Goal: Information Seeking & Learning: Learn about a topic

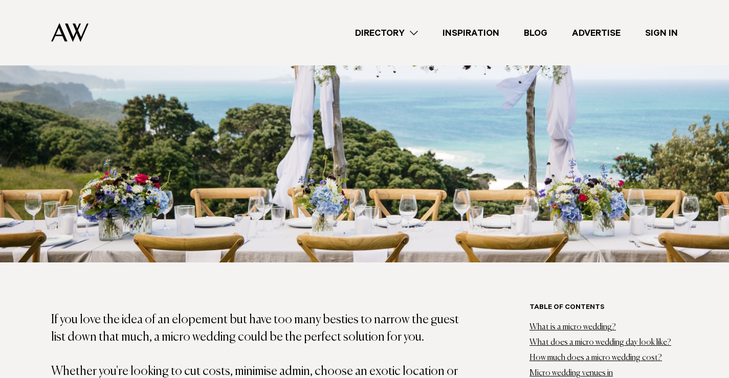
scroll to position [409, 0]
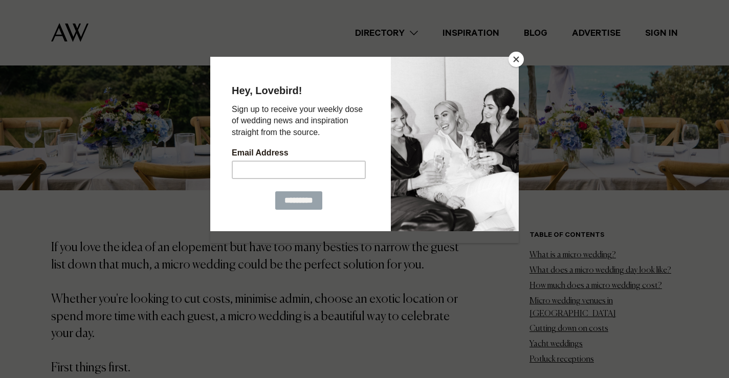
click at [514, 61] on button "Close" at bounding box center [515, 59] width 15 height 15
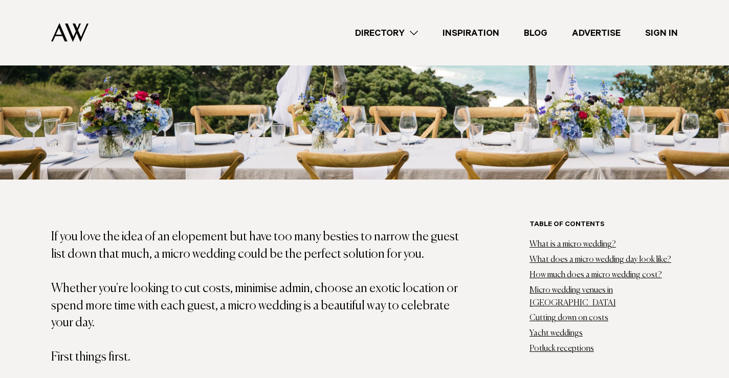
scroll to position [460, 0]
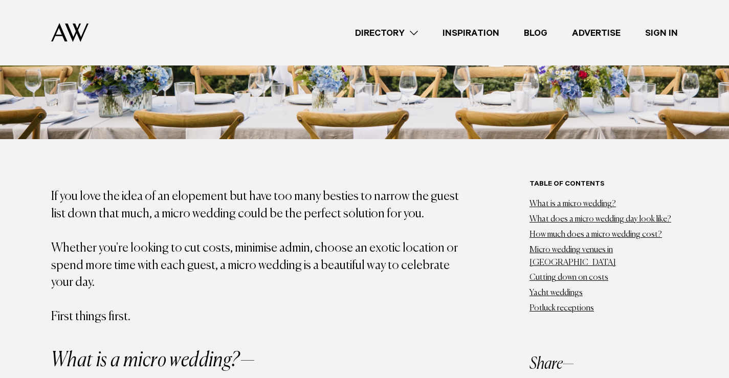
click at [392, 36] on link "Directory" at bounding box center [386, 33] width 87 height 14
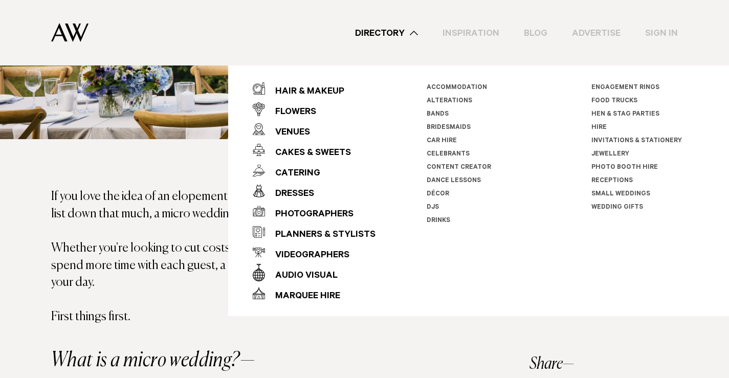
click at [392, 36] on link "Directory" at bounding box center [386, 33] width 87 height 14
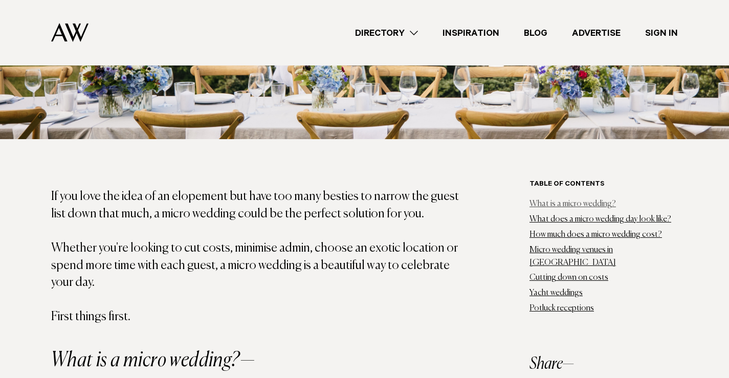
click at [556, 206] on link "What is a micro wedding?" at bounding box center [572, 204] width 86 height 8
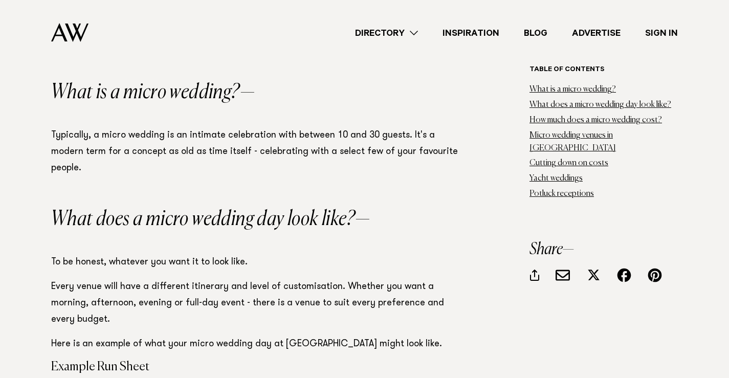
scroll to position [745, 0]
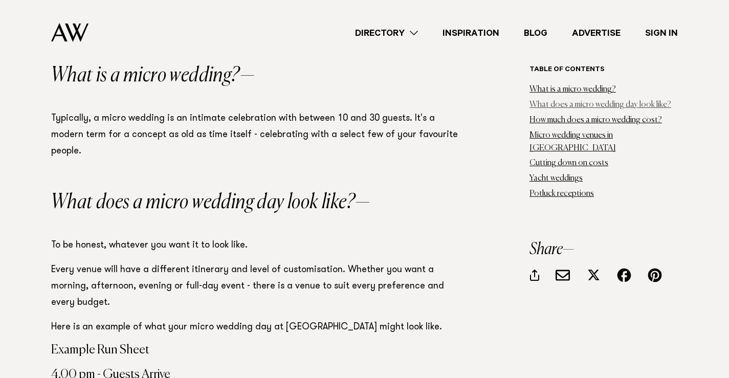
click at [565, 108] on link "What does a micro wedding day look like?" at bounding box center [600, 105] width 142 height 8
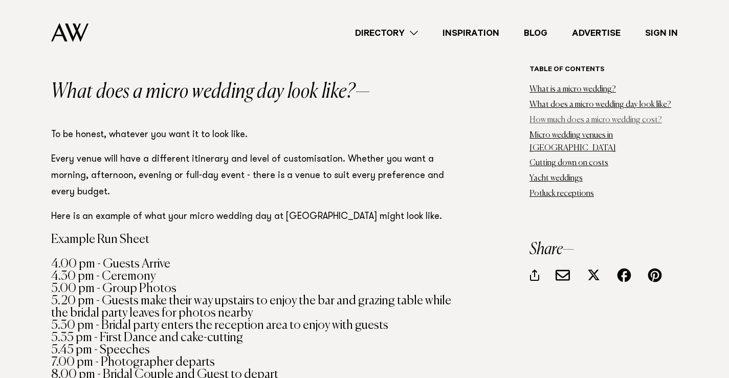
click at [574, 120] on link "How much does a micro wedding cost?" at bounding box center [595, 120] width 132 height 8
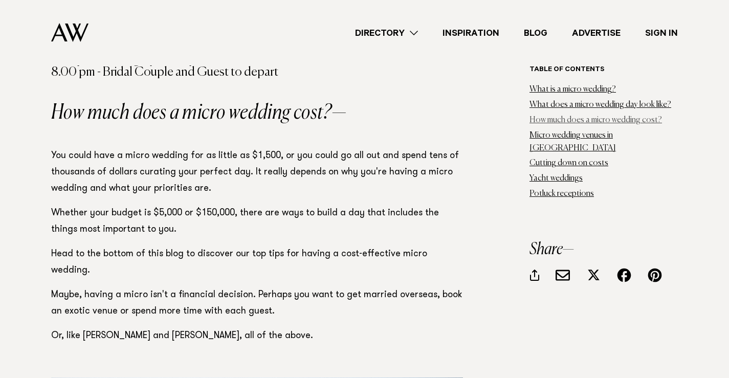
scroll to position [1162, 0]
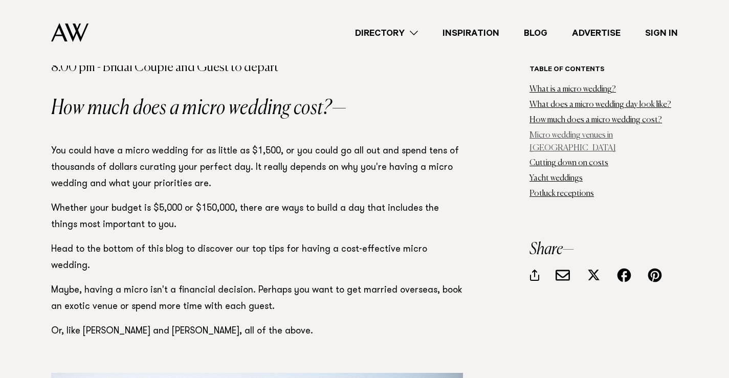
click at [564, 132] on link "Micro wedding venues in [GEOGRAPHIC_DATA]" at bounding box center [572, 141] width 86 height 21
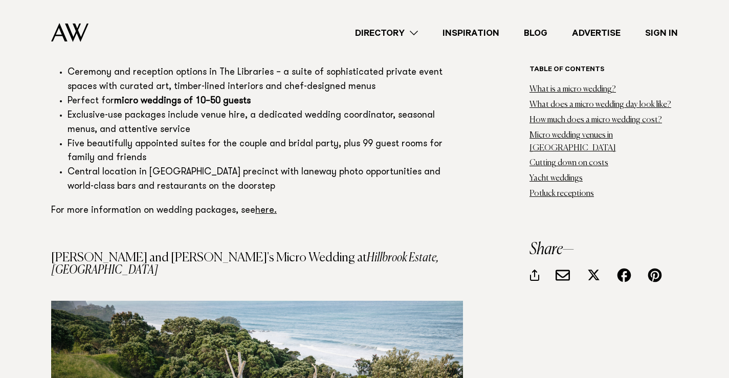
scroll to position [9528, 0]
